Goal: Transaction & Acquisition: Purchase product/service

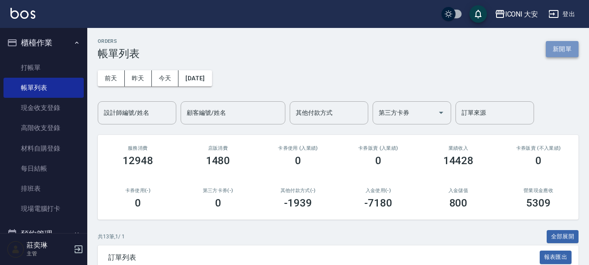
click at [556, 50] on button "新開單" at bounding box center [561, 49] width 33 height 16
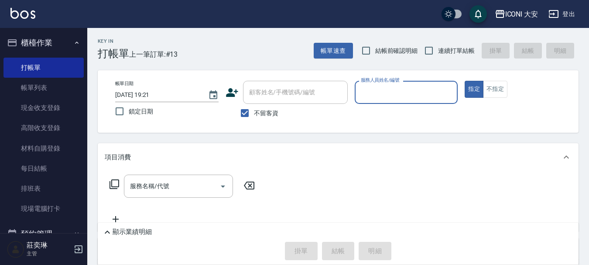
click at [381, 94] on input "服務人員姓名/編號" at bounding box center [405, 92] width 95 height 15
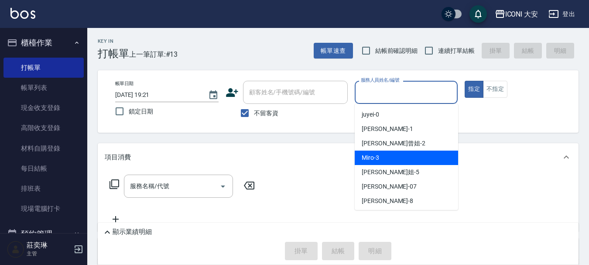
click at [381, 154] on div "Miro -3" at bounding box center [405, 157] width 103 height 14
type input "Miro-3"
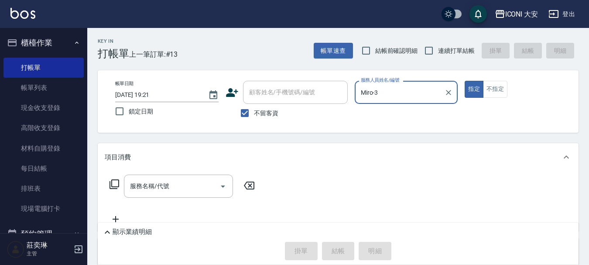
click at [116, 183] on icon at bounding box center [114, 184] width 10 height 10
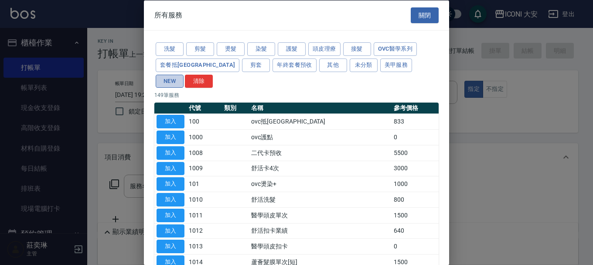
click at [184, 74] on button "NEW" at bounding box center [170, 81] width 28 height 14
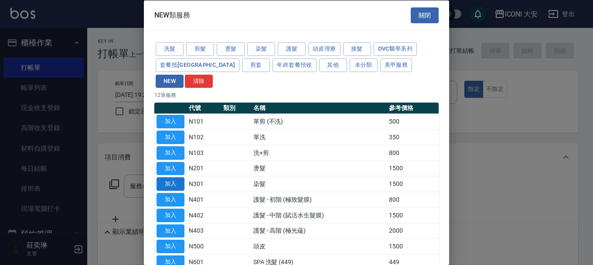
click at [174, 177] on button "加入" at bounding box center [171, 184] width 28 height 14
type input "染髮(N301)"
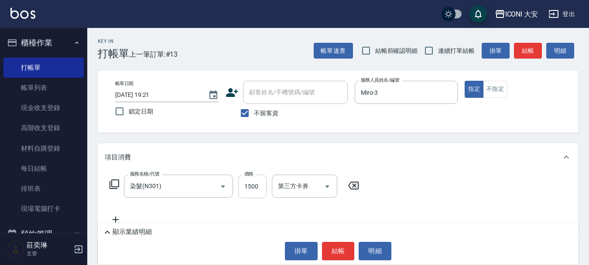
click at [247, 187] on input "1500" at bounding box center [252, 186] width 28 height 24
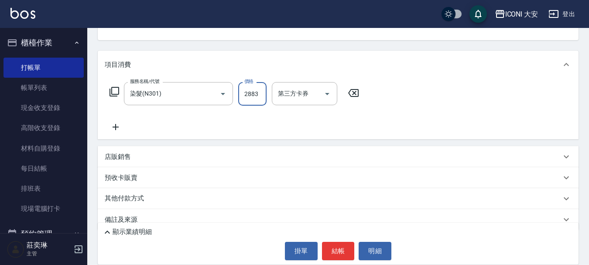
scroll to position [106, 0]
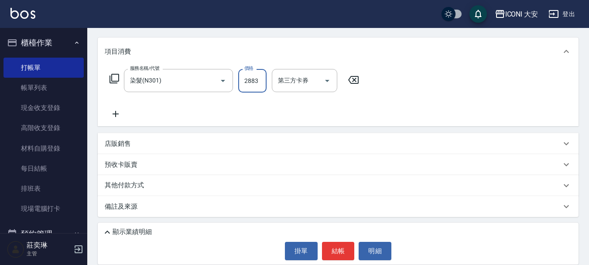
type input "2883"
click at [129, 186] on p "其他付款方式" at bounding box center [127, 185] width 44 height 10
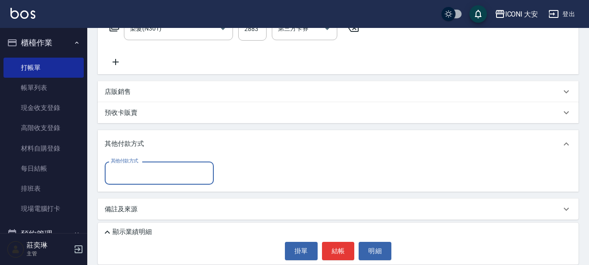
scroll to position [160, 0]
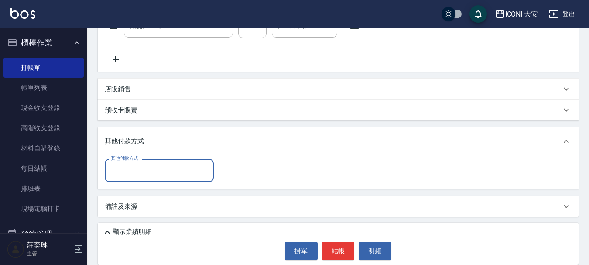
click at [162, 170] on input "其他付款方式" at bounding box center [159, 170] width 101 height 15
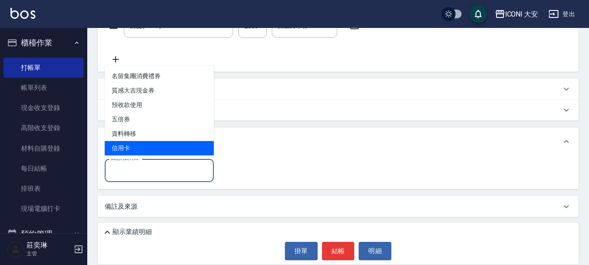
click at [150, 150] on span "信用卡" at bounding box center [159, 148] width 109 height 14
type input "信用卡"
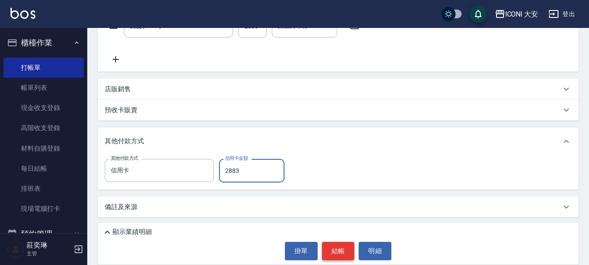
type input "2883"
click at [340, 252] on button "結帳" at bounding box center [338, 251] width 33 height 18
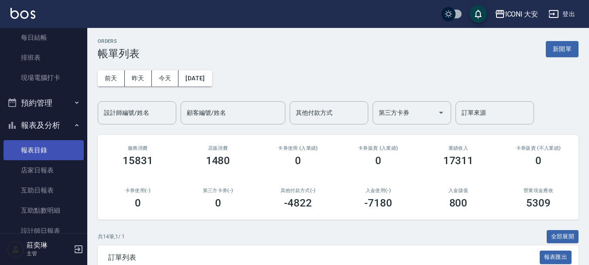
scroll to position [174, 0]
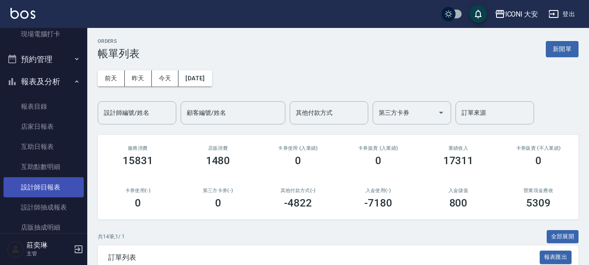
click at [52, 194] on link "設計師日報表" at bounding box center [43, 187] width 80 height 20
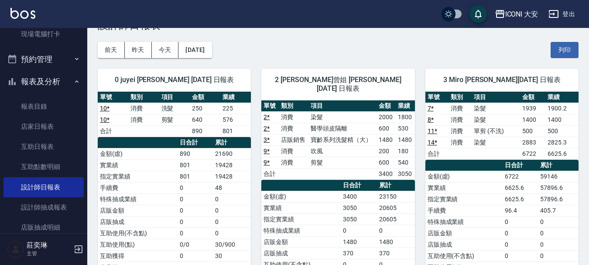
scroll to position [44, 0]
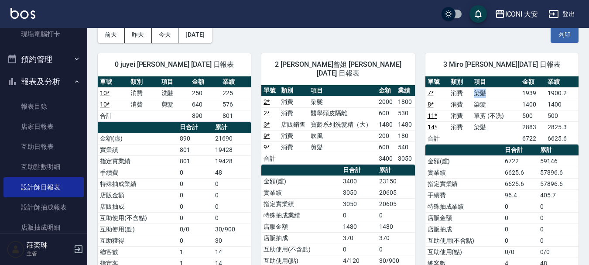
drag, startPoint x: 476, startPoint y: 94, endPoint x: 494, endPoint y: 94, distance: 17.4
click at [494, 94] on td "染髮" at bounding box center [495, 92] width 48 height 11
drag, startPoint x: 477, startPoint y: 96, endPoint x: 487, endPoint y: 97, distance: 10.1
click at [487, 97] on td "染髮" at bounding box center [495, 92] width 48 height 11
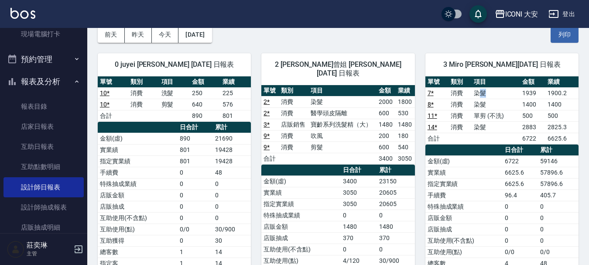
click at [487, 97] on td "染髮" at bounding box center [495, 92] width 48 height 11
drag, startPoint x: 468, startPoint y: 94, endPoint x: 480, endPoint y: 94, distance: 12.2
click at [480, 94] on tr "7 * 消費 染髮 1939 1900.2" at bounding box center [501, 92] width 153 height 11
click at [480, 94] on td "染髮" at bounding box center [495, 92] width 48 height 11
drag, startPoint x: 473, startPoint y: 94, endPoint x: 484, endPoint y: 97, distance: 11.2
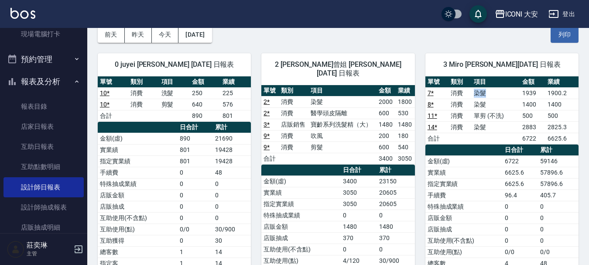
click at [484, 97] on td "染髮" at bounding box center [495, 92] width 48 height 11
drag, startPoint x: 471, startPoint y: 105, endPoint x: 498, endPoint y: 110, distance: 27.1
click at [498, 110] on tbody "7 * 消費 染髮 1939 1900.2 8 * 消費 染髮 1400 1400 11 * 消費 單剪 (不洗) 500 500 14 * 消費 染髮 28…" at bounding box center [501, 115] width 153 height 57
click at [498, 110] on td "單剪 (不洗)" at bounding box center [495, 115] width 48 height 11
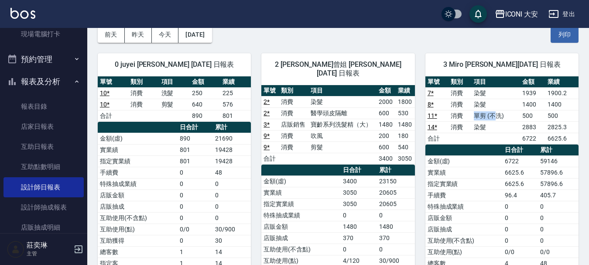
drag, startPoint x: 468, startPoint y: 116, endPoint x: 496, endPoint y: 116, distance: 27.9
click at [496, 116] on tr "11 * 消費 單剪 (不洗) 500 500" at bounding box center [501, 115] width 153 height 11
click at [496, 116] on td "單剪 (不洗)" at bounding box center [495, 115] width 48 height 11
click at [465, 99] on td "消費" at bounding box center [459, 104] width 23 height 11
drag, startPoint x: 473, startPoint y: 94, endPoint x: 492, endPoint y: 97, distance: 19.4
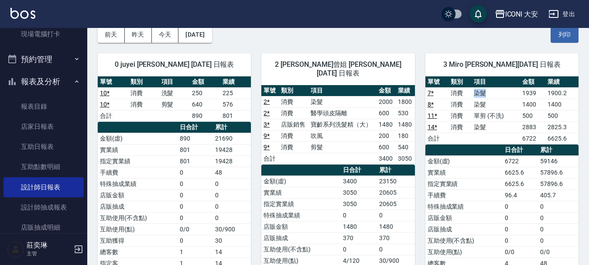
click at [492, 97] on td "染髮" at bounding box center [495, 92] width 48 height 11
click at [493, 97] on td "染髮" at bounding box center [495, 92] width 48 height 11
drag, startPoint x: 461, startPoint y: 109, endPoint x: 492, endPoint y: 109, distance: 31.0
click at [492, 109] on tr "8 * 消費 染髮 1400 1400" at bounding box center [501, 104] width 153 height 11
click at [492, 109] on td "染髮" at bounding box center [495, 104] width 48 height 11
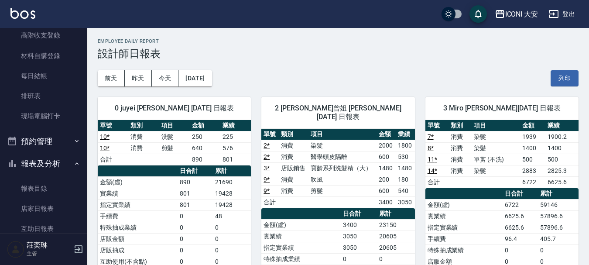
scroll to position [0, 0]
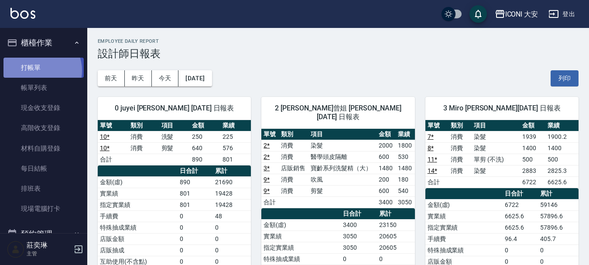
click at [39, 70] on link "打帳單" at bounding box center [43, 68] width 80 height 20
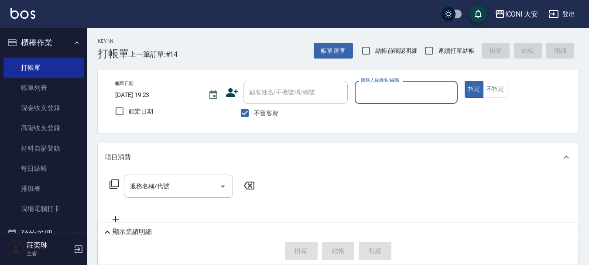
click at [385, 92] on input "服務人員姓名/編號" at bounding box center [405, 92] width 95 height 15
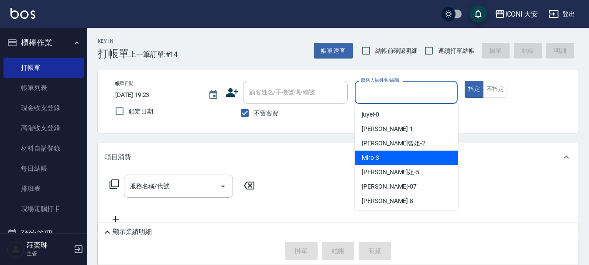
click at [391, 150] on div "Miro -3" at bounding box center [405, 157] width 103 height 14
type input "Miro-3"
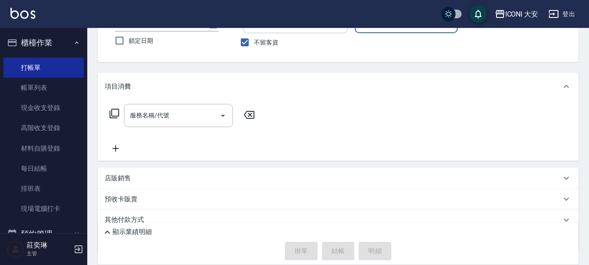
scroll to position [87, 0]
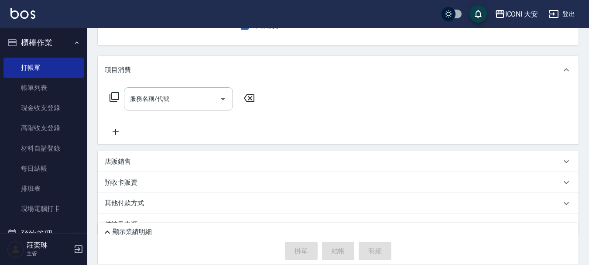
click at [112, 97] on div "服務名稱/代號 服務名稱/代號" at bounding box center [182, 98] width 155 height 23
click at [113, 97] on icon at bounding box center [114, 97] width 10 height 10
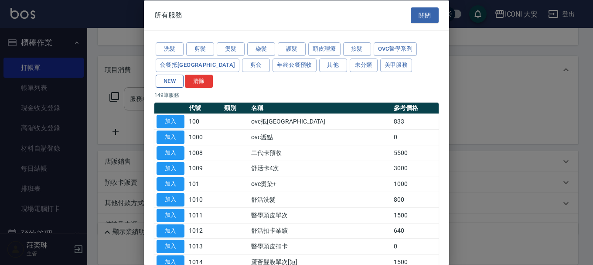
click at [184, 74] on button "NEW" at bounding box center [170, 81] width 28 height 14
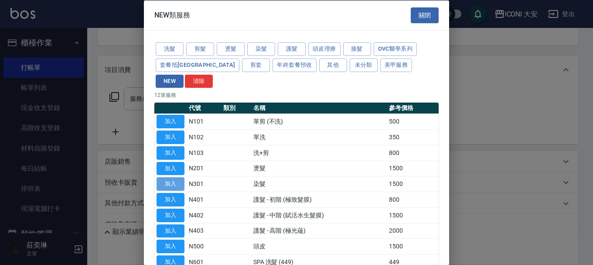
click at [175, 177] on button "加入" at bounding box center [171, 184] width 28 height 14
type input "染髮(N301)"
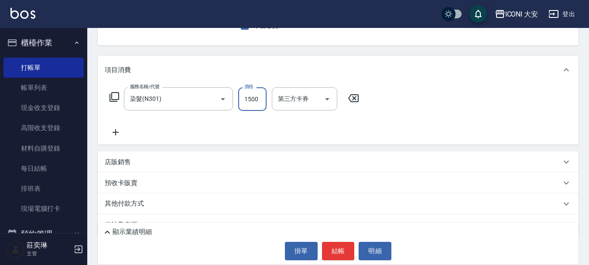
click at [248, 106] on input "1500" at bounding box center [252, 99] width 28 height 24
type input "2000"
click at [343, 248] on button "結帳" at bounding box center [338, 251] width 33 height 18
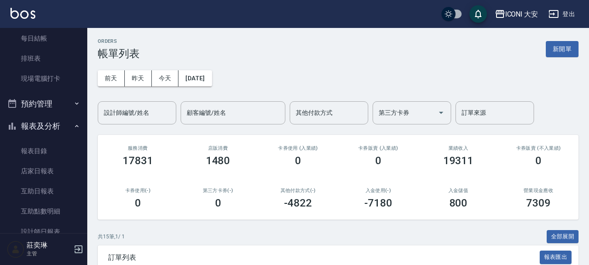
scroll to position [131, 0]
click at [51, 223] on link "設計師日報表" at bounding box center [43, 231] width 80 height 20
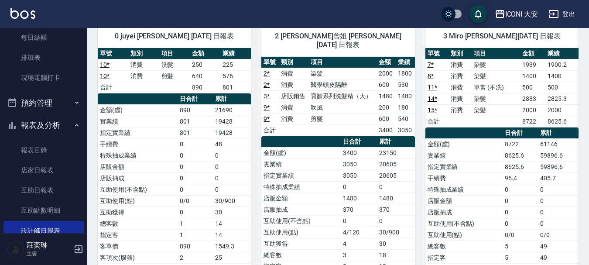
scroll to position [87, 0]
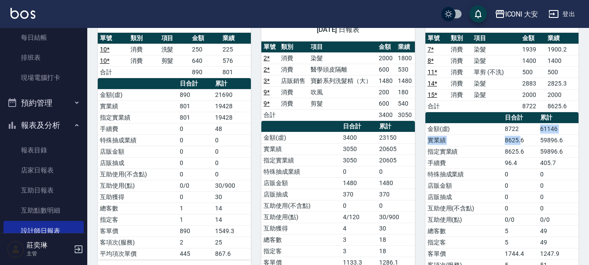
drag, startPoint x: 532, startPoint y: 132, endPoint x: 520, endPoint y: 136, distance: 13.2
click at [520, 136] on tbody "金額(虛) 8722 61146 實業績 8625.6 59896.6 指定實業績 8625.6 59896.6 手續費 96.4 405.7 特殊抽成業績 …" at bounding box center [501, 202] width 153 height 159
click at [520, 136] on td "8625.6" at bounding box center [519, 139] width 35 height 11
drag, startPoint x: 500, startPoint y: 128, endPoint x: 511, endPoint y: 128, distance: 10.5
click at [511, 128] on tr "金額(虛) 8722 61146" at bounding box center [501, 128] width 153 height 11
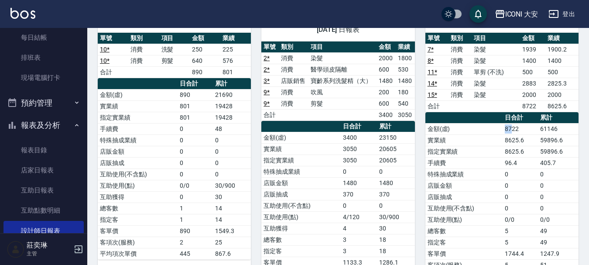
click at [511, 128] on td "8722" at bounding box center [519, 128] width 35 height 11
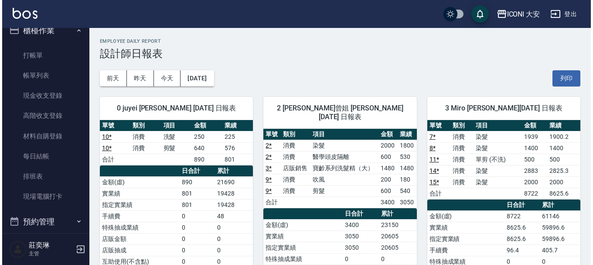
scroll to position [0, 0]
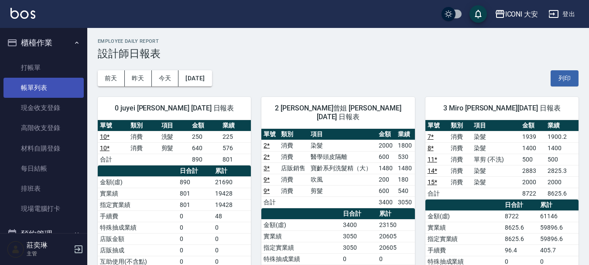
click at [50, 90] on link "帳單列表" at bounding box center [43, 88] width 80 height 20
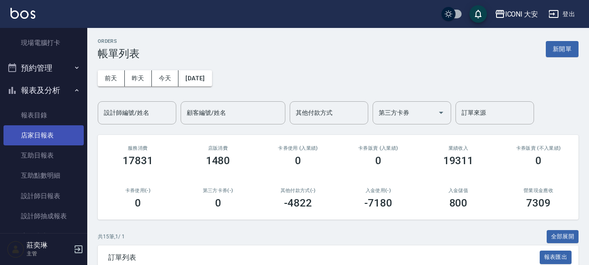
scroll to position [174, 0]
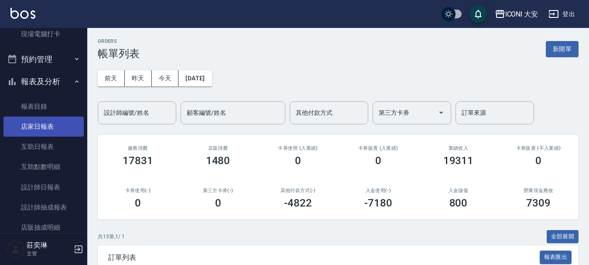
click at [42, 127] on link "店家日報表" at bounding box center [43, 126] width 80 height 20
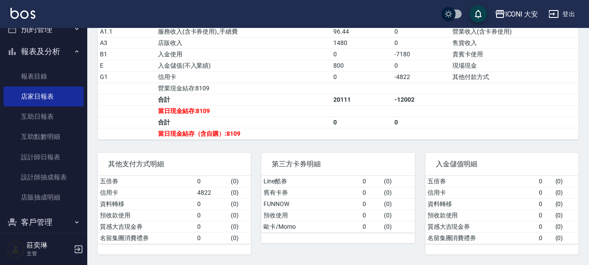
scroll to position [218, 0]
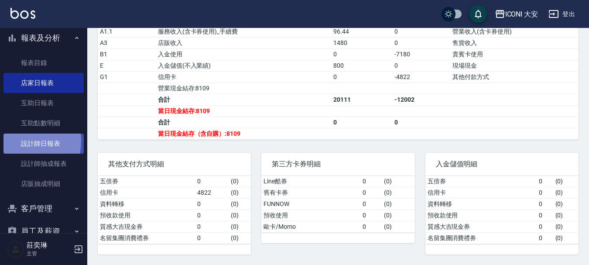
click at [24, 141] on link "設計師日報表" at bounding box center [43, 143] width 80 height 20
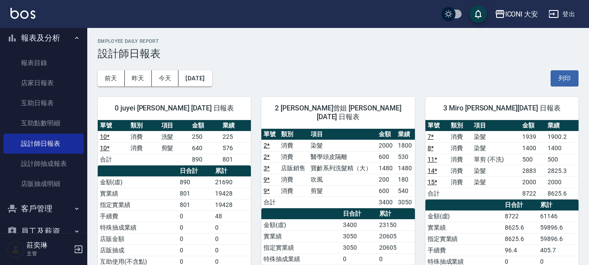
scroll to position [44, 0]
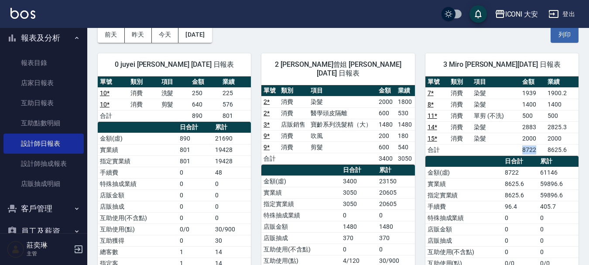
drag, startPoint x: 521, startPoint y: 152, endPoint x: 543, endPoint y: 152, distance: 22.7
click at [543, 152] on td "8722" at bounding box center [533, 149] width 26 height 11
drag, startPoint x: 522, startPoint y: 151, endPoint x: 534, endPoint y: 151, distance: 11.3
click at [534, 151] on td "8722" at bounding box center [533, 149] width 26 height 11
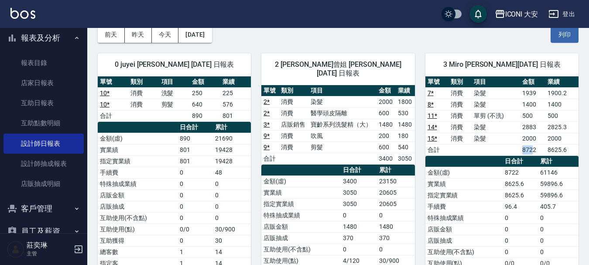
click at [534, 151] on td "8722" at bounding box center [533, 149] width 26 height 11
drag, startPoint x: 522, startPoint y: 150, endPoint x: 552, endPoint y: 150, distance: 30.1
click at [552, 150] on tr "合計 8722 8625.6" at bounding box center [501, 149] width 153 height 11
click at [552, 150] on td "8625.6" at bounding box center [561, 149] width 33 height 11
drag, startPoint x: 517, startPoint y: 144, endPoint x: 541, endPoint y: 145, distance: 24.0
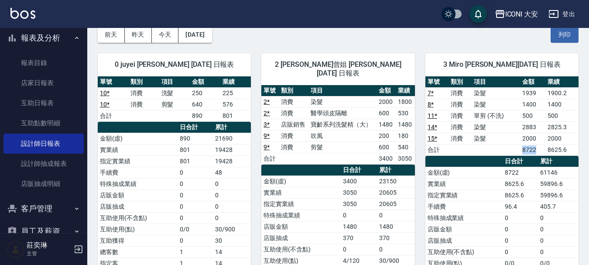
click at [541, 145] on tr "合計 8722 8625.6" at bounding box center [501, 149] width 153 height 11
click at [542, 145] on td "8722" at bounding box center [533, 149] width 26 height 11
drag, startPoint x: 510, startPoint y: 146, endPoint x: 547, endPoint y: 149, distance: 37.1
click at [547, 149] on tr "合計 8722 8625.6" at bounding box center [501, 149] width 153 height 11
click at [547, 149] on td "8625.6" at bounding box center [561, 149] width 33 height 11
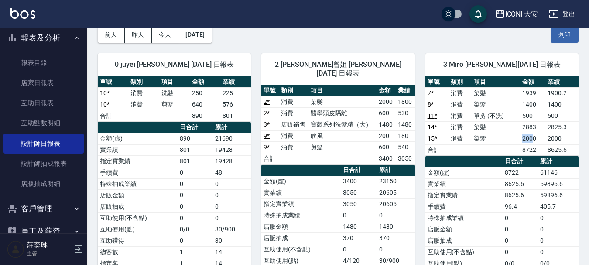
drag, startPoint x: 524, startPoint y: 138, endPoint x: 534, endPoint y: 138, distance: 10.0
click at [534, 138] on td "2000" at bounding box center [533, 138] width 26 height 11
click at [536, 138] on td "2000" at bounding box center [533, 138] width 26 height 11
drag, startPoint x: 519, startPoint y: 125, endPoint x: 537, endPoint y: 126, distance: 17.5
click at [537, 126] on tr "14 * 消費 染髮 2883 2825.3" at bounding box center [501, 126] width 153 height 11
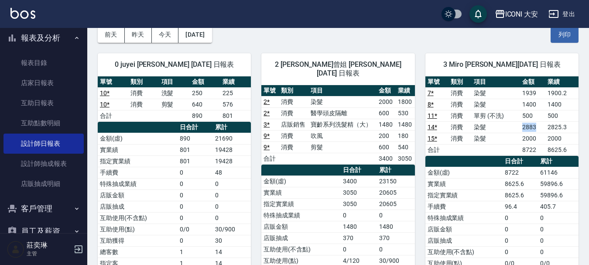
click at [537, 126] on td "2883" at bounding box center [533, 126] width 26 height 11
drag, startPoint x: 461, startPoint y: 115, endPoint x: 517, endPoint y: 120, distance: 56.0
click at [517, 120] on tr "11 * 消費 單剪 (不洗) 500 500" at bounding box center [501, 115] width 153 height 11
click at [517, 120] on td "單剪 (不洗)" at bounding box center [495, 115] width 48 height 11
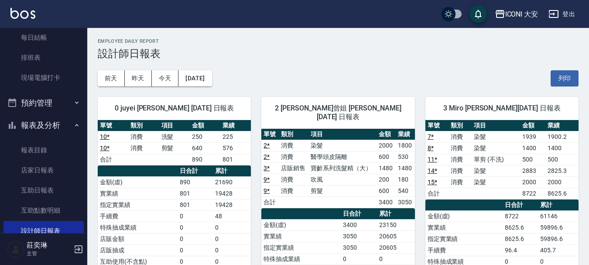
scroll to position [0, 0]
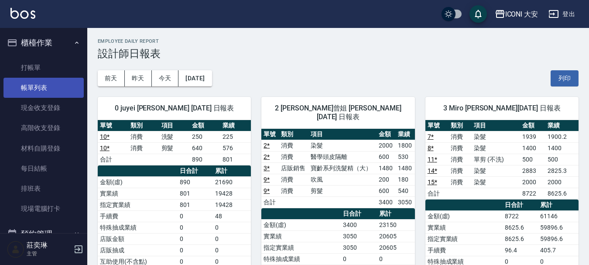
click at [25, 84] on link "帳單列表" at bounding box center [43, 88] width 80 height 20
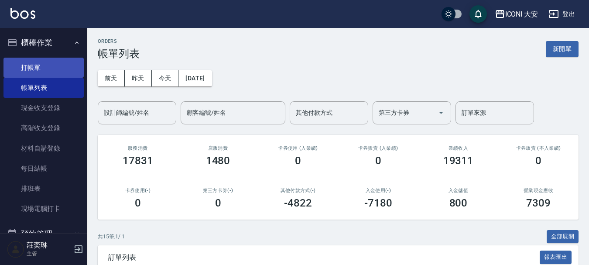
click at [28, 61] on link "打帳單" at bounding box center [43, 68] width 80 height 20
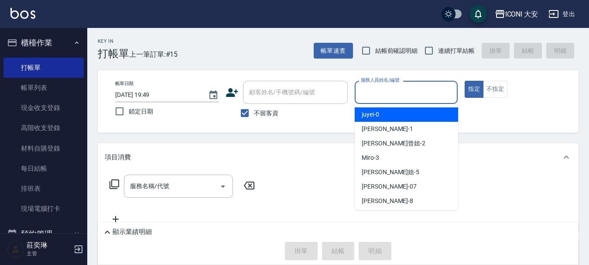
click at [372, 98] on input "服務人員姓名/編號" at bounding box center [405, 92] width 95 height 15
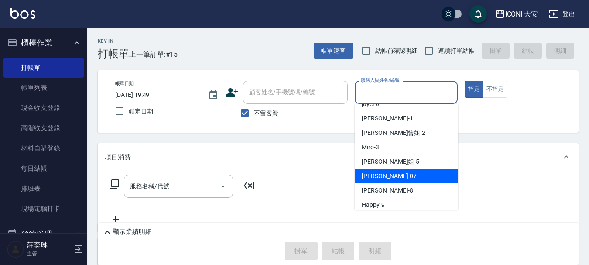
scroll to position [16, 0]
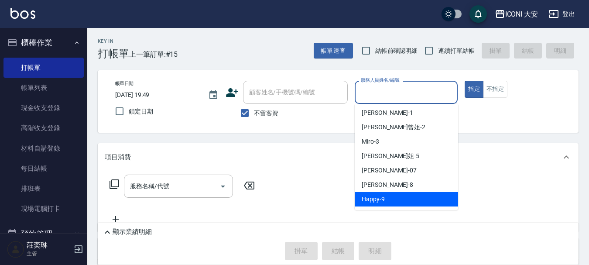
click at [376, 201] on span "Happy -9" at bounding box center [372, 198] width 23 height 9
type input "Happy-9"
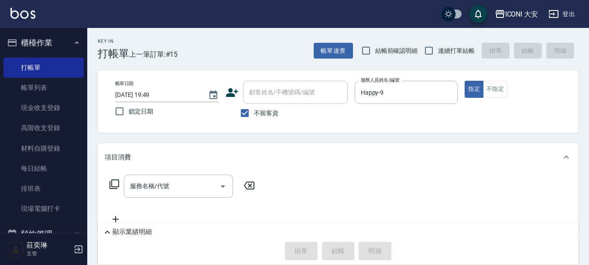
click at [117, 182] on icon at bounding box center [114, 184] width 10 height 10
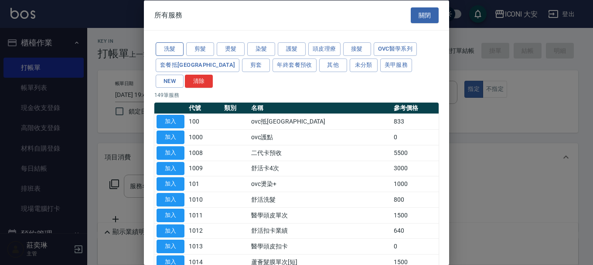
click at [171, 46] on button "洗髮" at bounding box center [170, 49] width 28 height 14
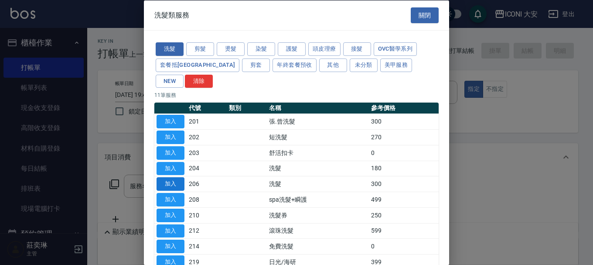
click at [177, 177] on button "加入" at bounding box center [171, 184] width 28 height 14
type input "洗髮(206)"
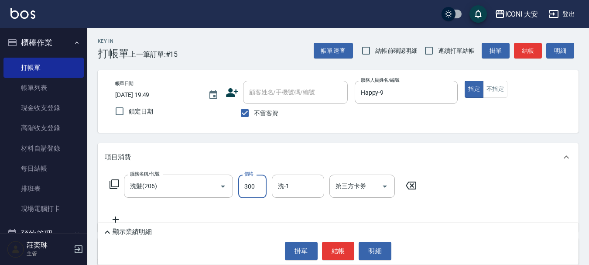
click at [261, 189] on input "300" at bounding box center [252, 186] width 28 height 24
type input "350"
click at [337, 249] on button "結帳" at bounding box center [338, 251] width 33 height 18
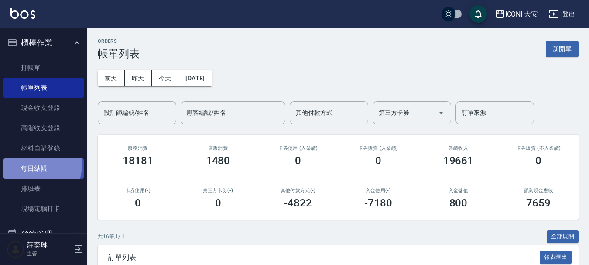
click at [33, 165] on link "每日結帳" at bounding box center [43, 168] width 80 height 20
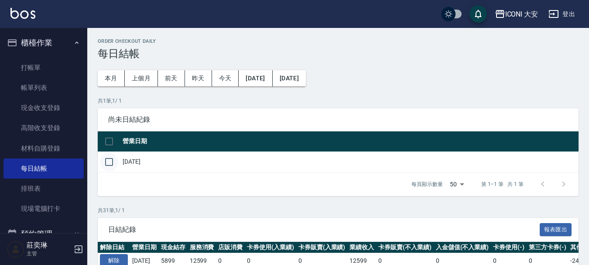
click at [110, 158] on input "checkbox" at bounding box center [109, 162] width 18 height 18
checkbox input "true"
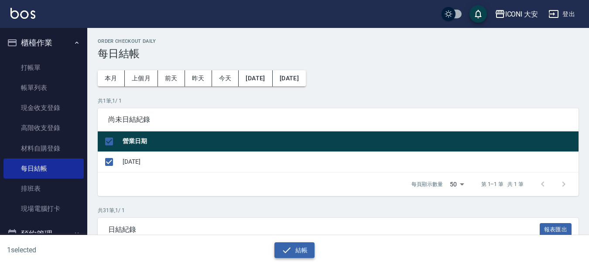
click at [291, 252] on icon "button" at bounding box center [286, 250] width 10 height 10
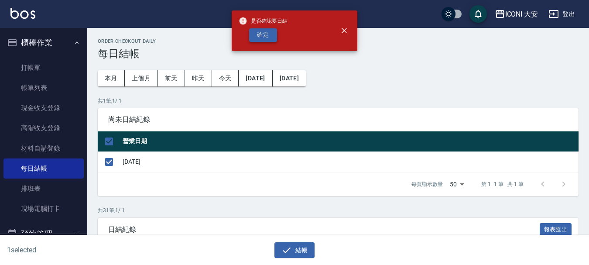
click at [261, 34] on button "確定" at bounding box center [263, 35] width 28 height 14
checkbox input "false"
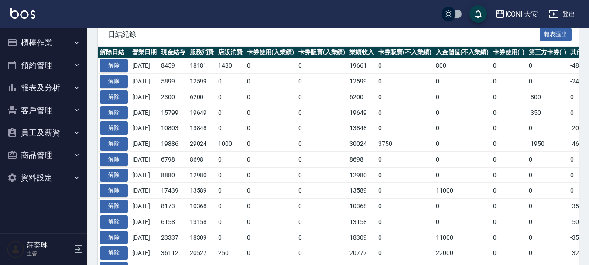
scroll to position [174, 0]
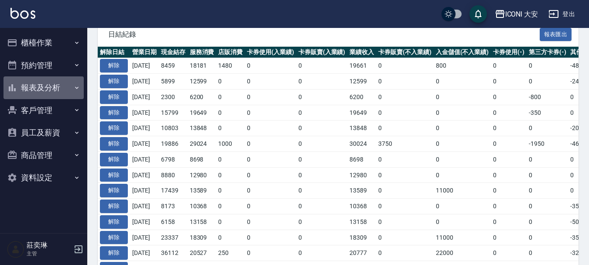
click at [51, 88] on button "報表及分析" at bounding box center [43, 87] width 80 height 23
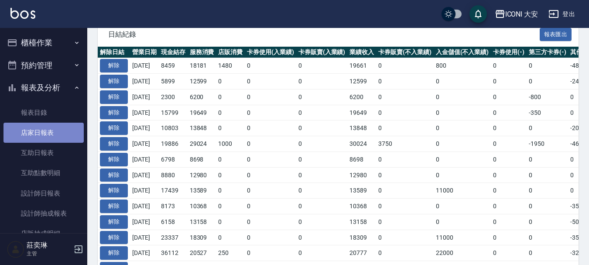
click at [46, 136] on link "店家日報表" at bounding box center [43, 133] width 80 height 20
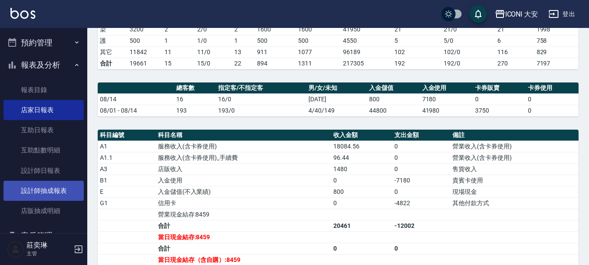
scroll to position [44, 0]
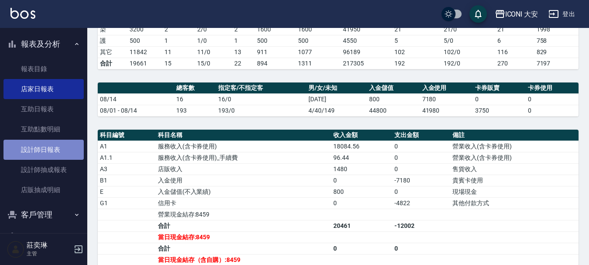
click at [50, 148] on link "設計師日報表" at bounding box center [43, 150] width 80 height 20
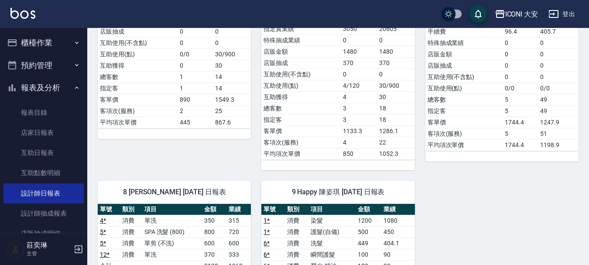
scroll to position [218, 0]
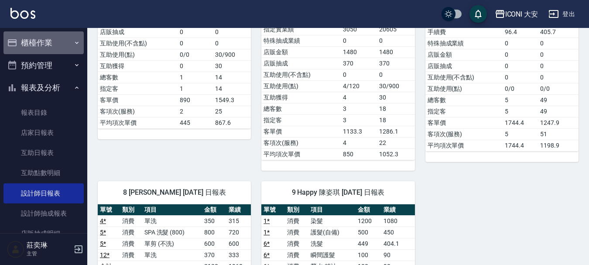
click at [44, 36] on button "櫃檯作業" at bounding box center [43, 42] width 80 height 23
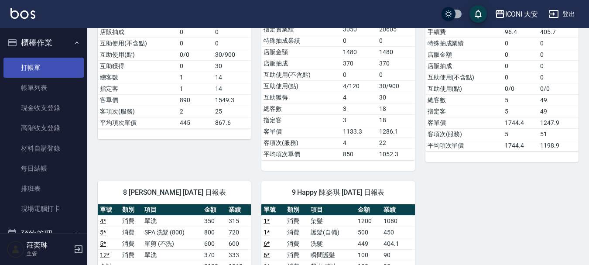
click at [54, 67] on link "打帳單" at bounding box center [43, 68] width 80 height 20
